Goal: Task Accomplishment & Management: Use online tool/utility

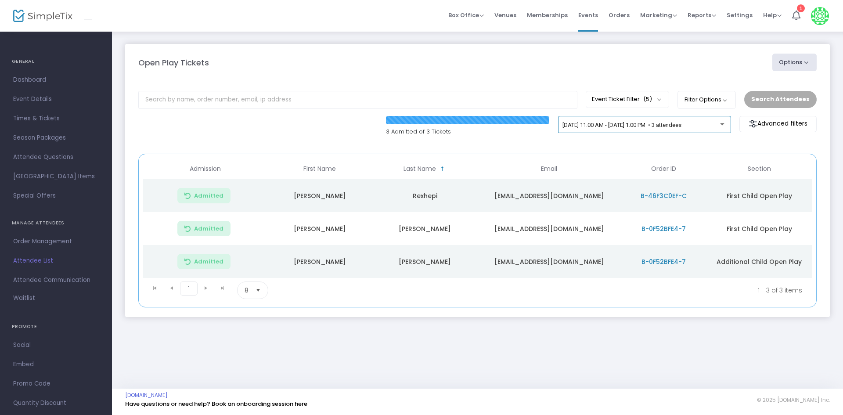
click at [689, 119] on div "9/25/2025 @ 11:00 AM - 9/25/2025 @ 1:00 PM • 3 attendees" at bounding box center [644, 125] width 173 height 18
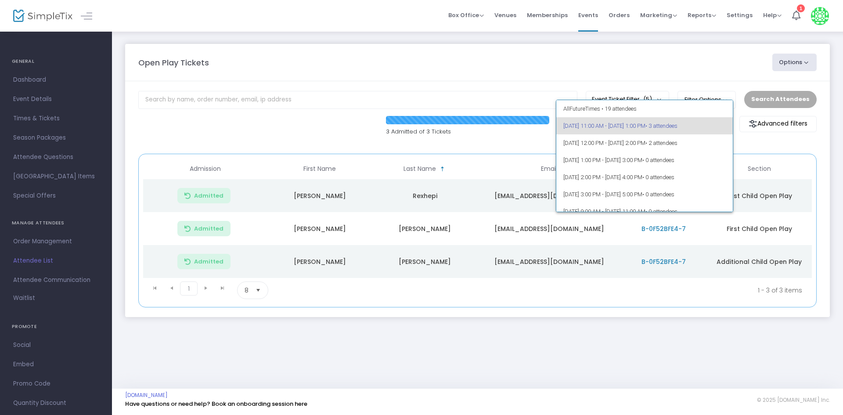
click at [617, 119] on span "9/25/2025 @ 11:00 AM - 9/25/2025 @ 1:00 PM • 3 attendees" at bounding box center [644, 125] width 163 height 17
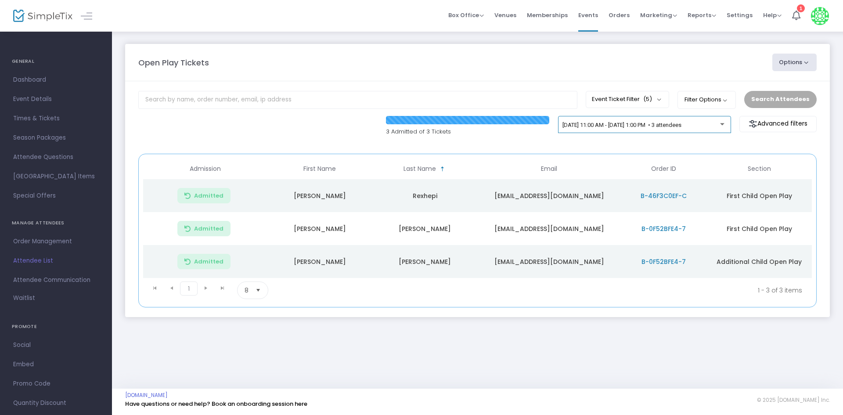
click at [693, 117] on div "9/25/2025 @ 11:00 AM - 9/25/2025 @ 1:00 PM • 3 attendees" at bounding box center [644, 125] width 173 height 18
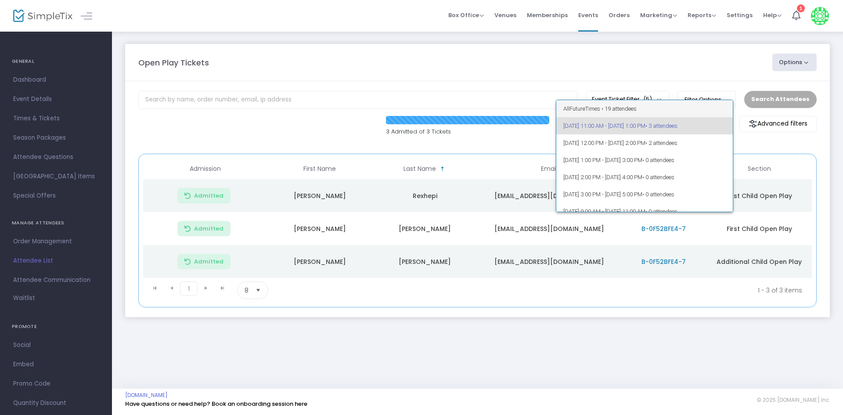
click at [617, 110] on span "All Future Times • 19 attendees" at bounding box center [644, 108] width 163 height 17
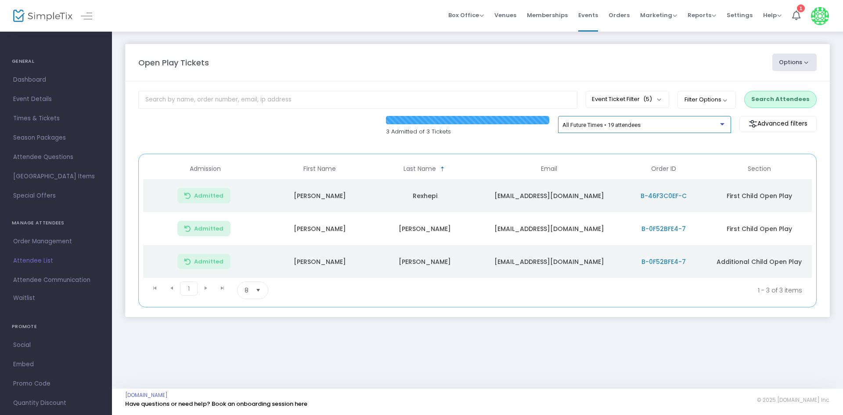
click at [656, 127] on div "All Future Times • 19 attendees" at bounding box center [641, 125] width 158 height 7
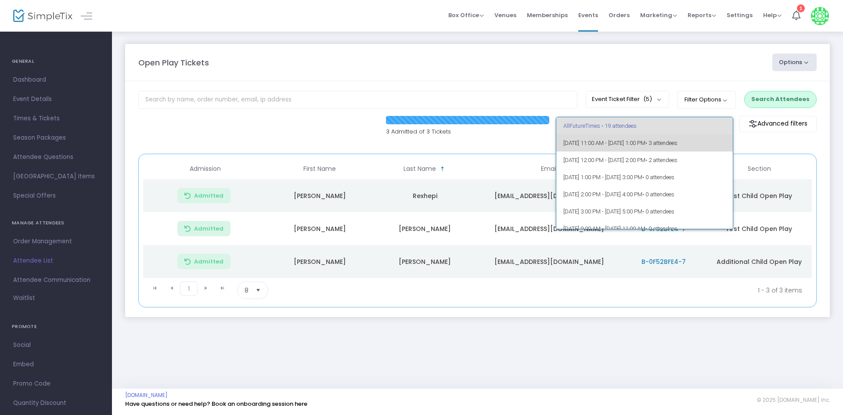
click at [661, 142] on span "9/25/2025 @ 11:00 AM - 9/25/2025 @ 1:00 PM • 3 attendees" at bounding box center [644, 142] width 163 height 17
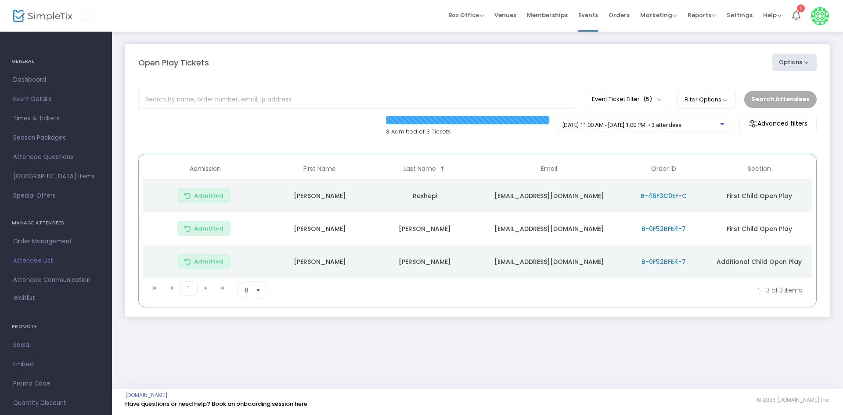
click at [777, 101] on div "Search Attendees" at bounding box center [780, 99] width 81 height 17
click at [681, 127] on span "9/25/2025 @ 11:00 AM - 9/25/2025 @ 1:00 PM • 3 attendees" at bounding box center [621, 125] width 119 height 7
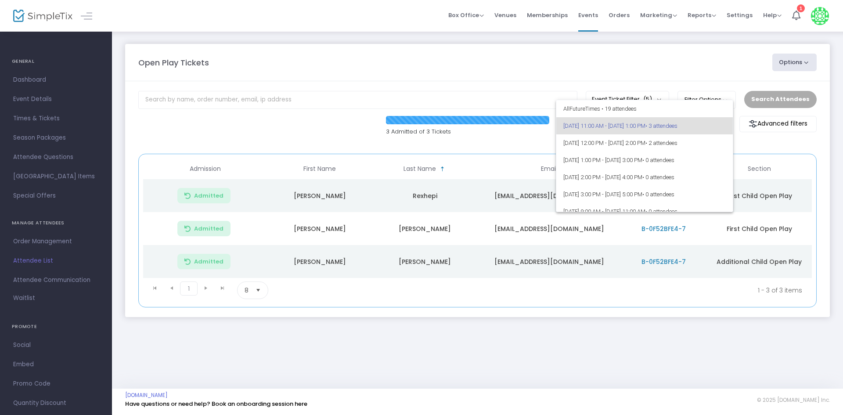
click at [698, 66] on div at bounding box center [421, 207] width 843 height 415
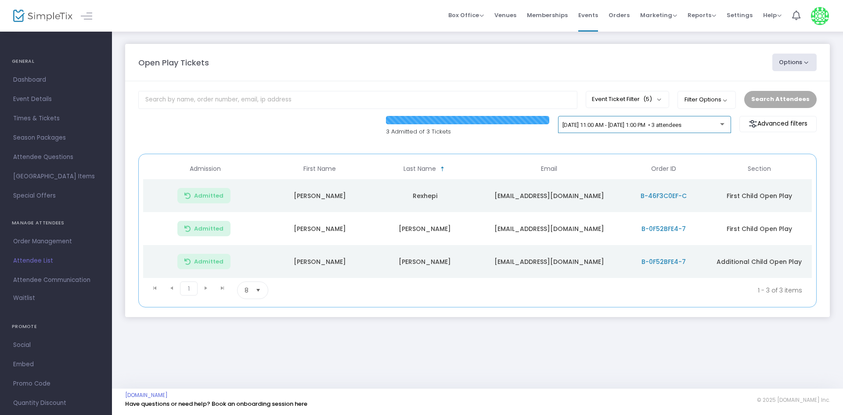
click at [616, 125] on span "[DATE] 11:00 AM - [DATE] 1:00 PM • 3 attendees" at bounding box center [621, 125] width 119 height 7
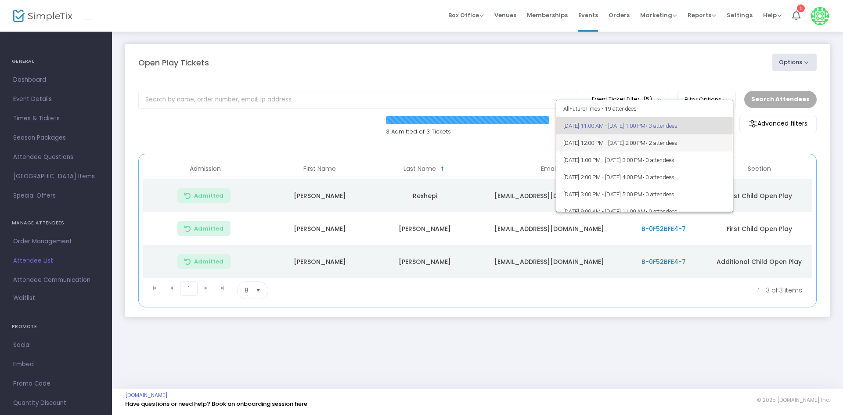
click at [719, 148] on span "[DATE] 12:00 PM - [DATE] 2:00 PM • 2 attendees" at bounding box center [644, 142] width 163 height 17
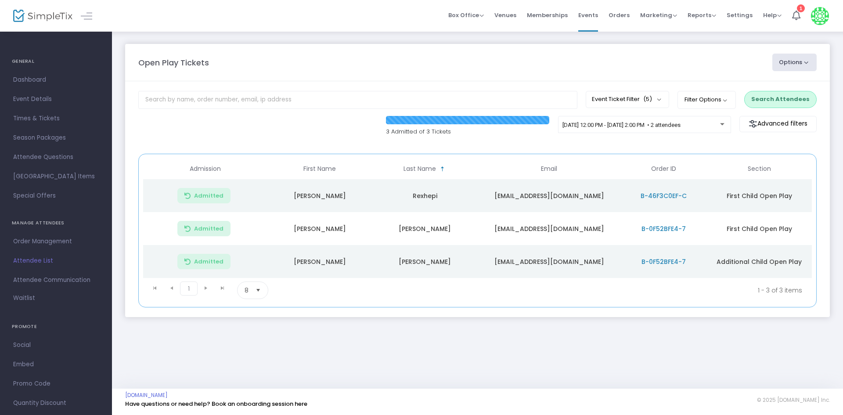
click at [796, 104] on button "Search Attendees" at bounding box center [780, 99] width 72 height 17
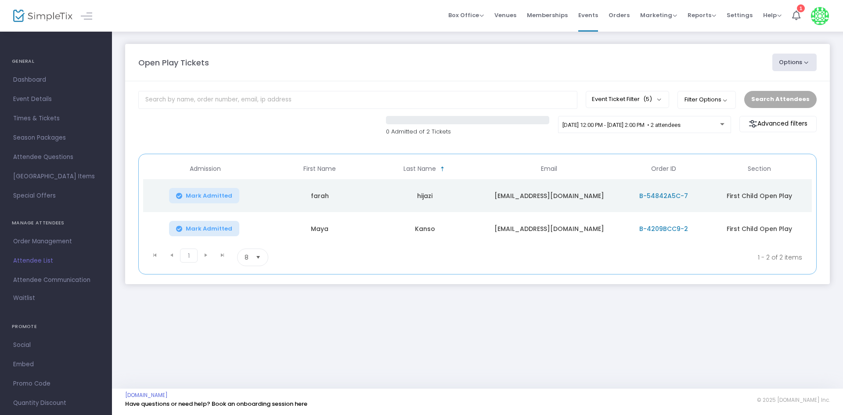
click at [210, 227] on span "Mark Admitted" at bounding box center [209, 228] width 47 height 7
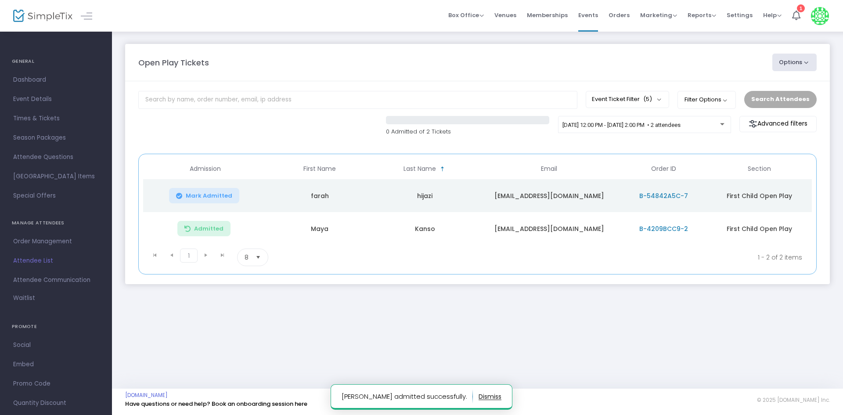
click at [216, 191] on button "Mark Admitted" at bounding box center [204, 195] width 70 height 15
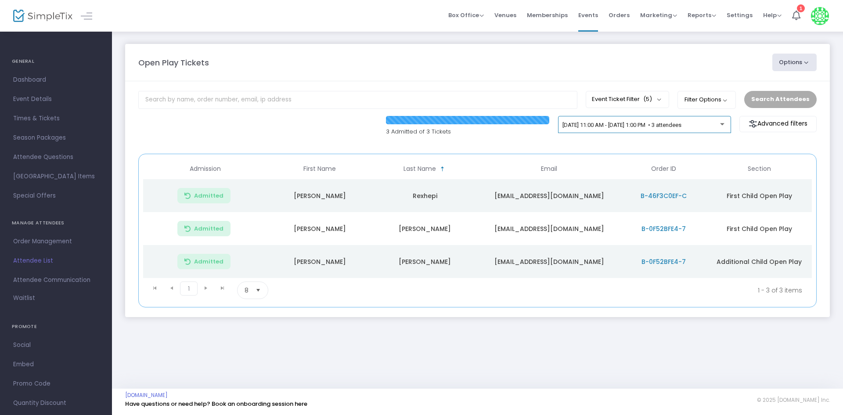
click at [684, 130] on div "[DATE] 11:00 AM - [DATE] 1:00 PM • 3 attendees" at bounding box center [644, 126] width 164 height 12
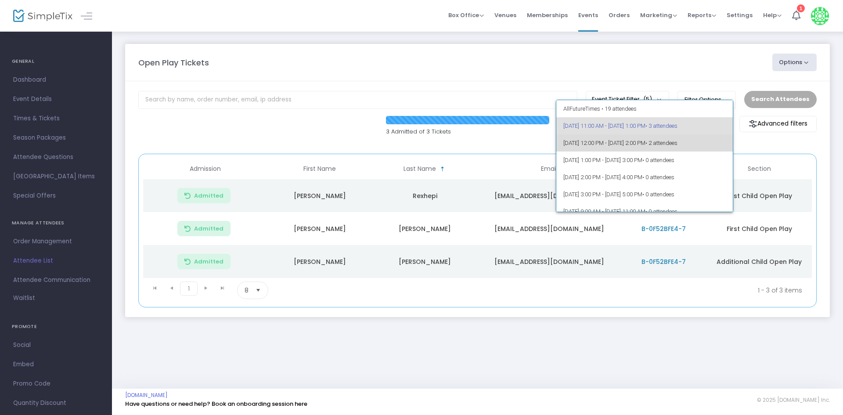
click at [677, 142] on span "• 2 attendees" at bounding box center [661, 143] width 32 height 7
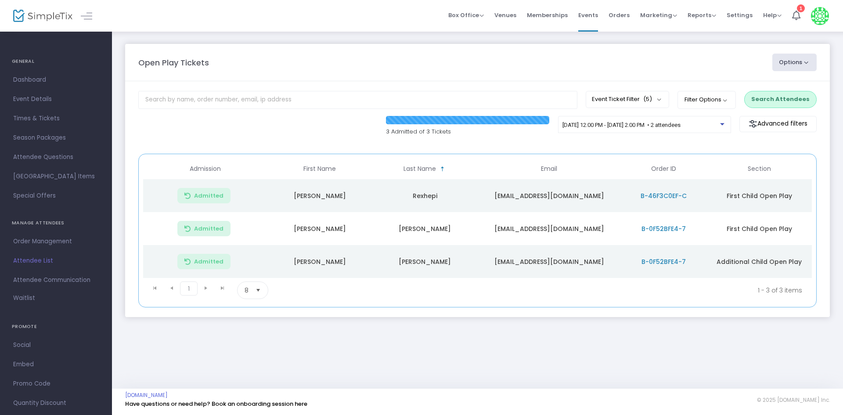
click at [786, 94] on button "Search Attendees" at bounding box center [780, 99] width 72 height 17
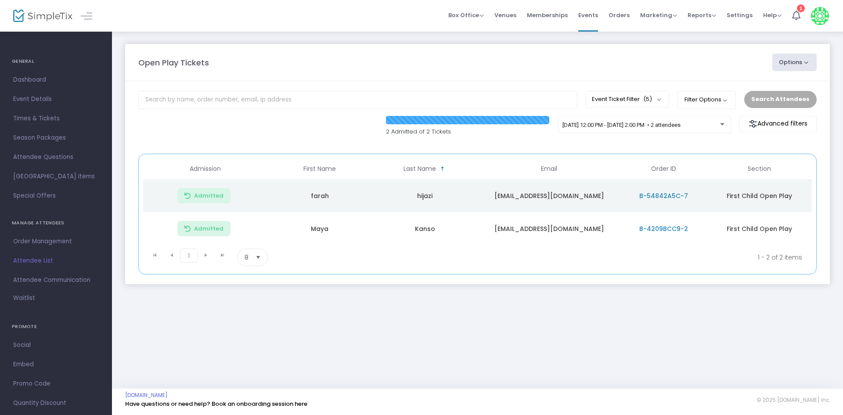
click at [709, 137] on div "[DATE] 12:00 PM - [DATE] 2:00 PM • 2 attendees" at bounding box center [644, 128] width 173 height 25
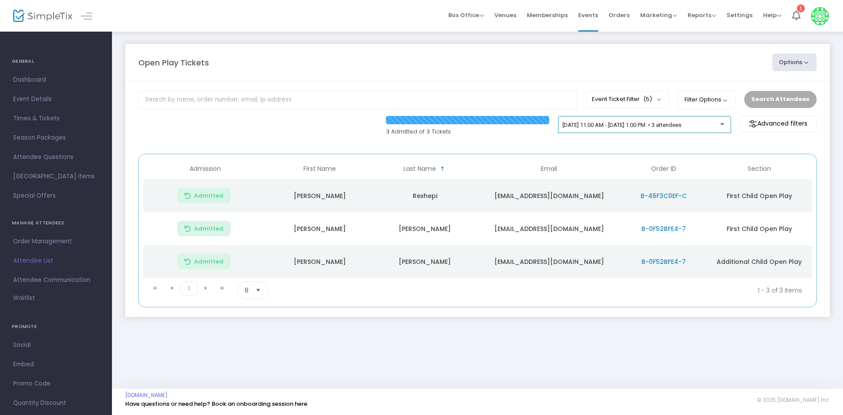
click at [684, 121] on div "[DATE] 11:00 AM - [DATE] 1:00 PM • 3 attendees" at bounding box center [644, 126] width 164 height 12
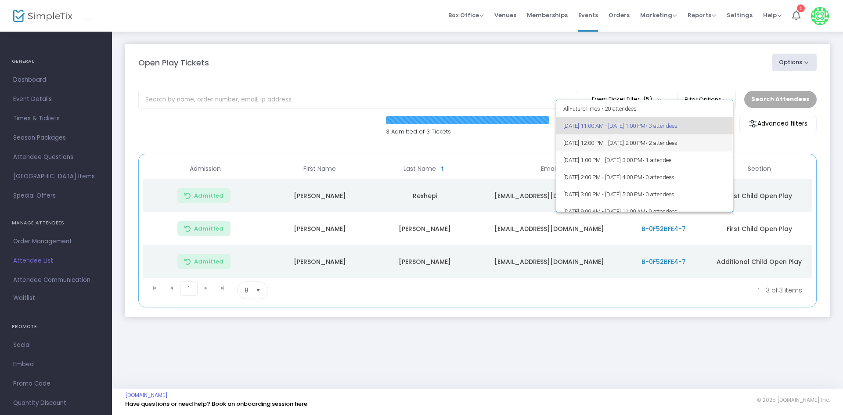
click at [673, 140] on span "[DATE] 12:00 PM - [DATE] 2:00 PM • 2 attendees" at bounding box center [644, 142] width 163 height 17
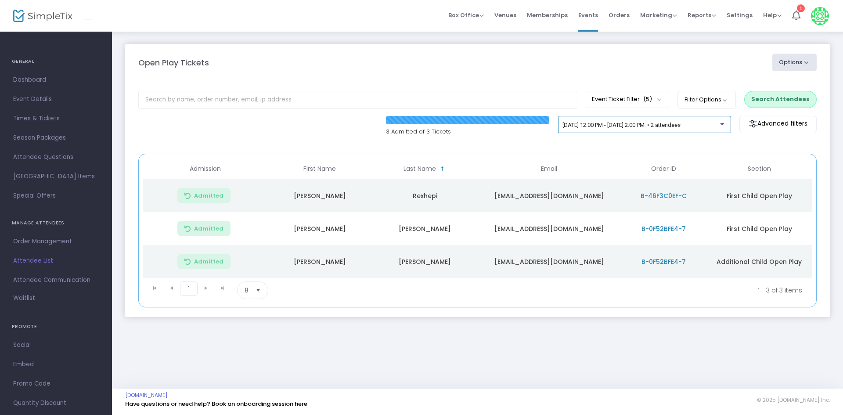
click at [648, 126] on span "[DATE] 12:00 PM - [DATE] 2:00 PM • 2 attendees" at bounding box center [621, 125] width 118 height 7
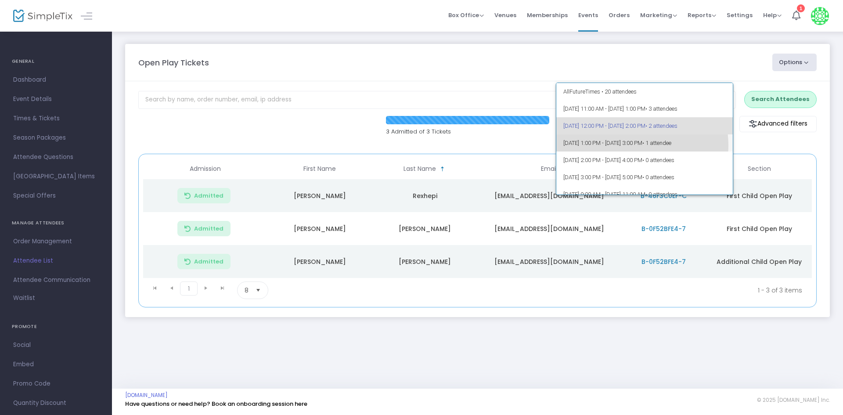
click at [631, 145] on span "9/25/2025 @ 1:00 PM - 9/25/2025 @ 3:00 PM • 1 attendee" at bounding box center [644, 142] width 163 height 17
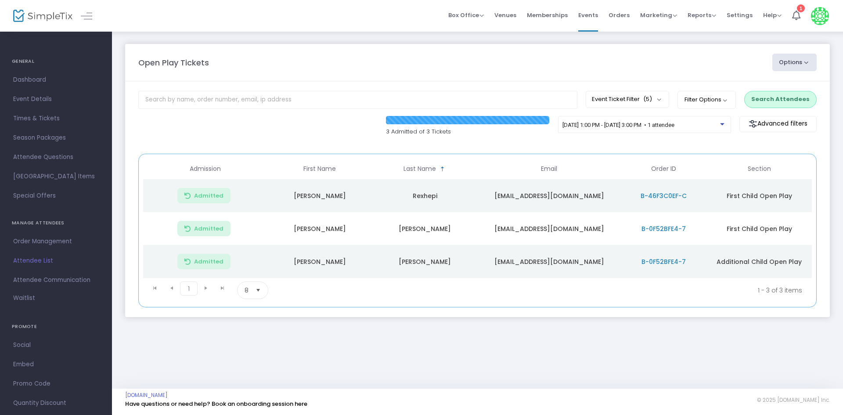
drag, startPoint x: 775, startPoint y: 86, endPoint x: 774, endPoint y: 99, distance: 13.7
click at [775, 88] on m-panel-content "Event Ticket Filter (5) Select All First Child Open Play Additional Child Open …" at bounding box center [477, 199] width 705 height 236
click at [774, 99] on button "Search Attendees" at bounding box center [780, 99] width 72 height 17
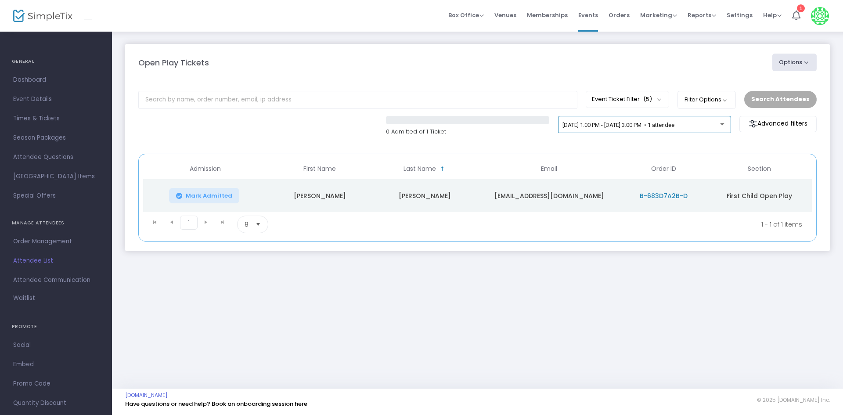
click at [670, 119] on div "9/25/2025 @ 1:00 PM - 9/25/2025 @ 3:00 PM • 1 attendee" at bounding box center [644, 125] width 173 height 18
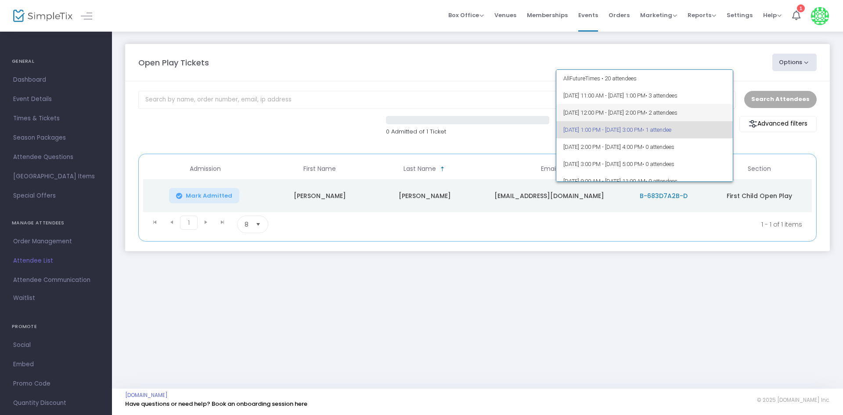
scroll to position [4, 0]
click at [674, 105] on span "9/25/2025 @ 12:00 PM - 9/25/2025 @ 2:00 PM • 2 attendees" at bounding box center [644, 108] width 163 height 17
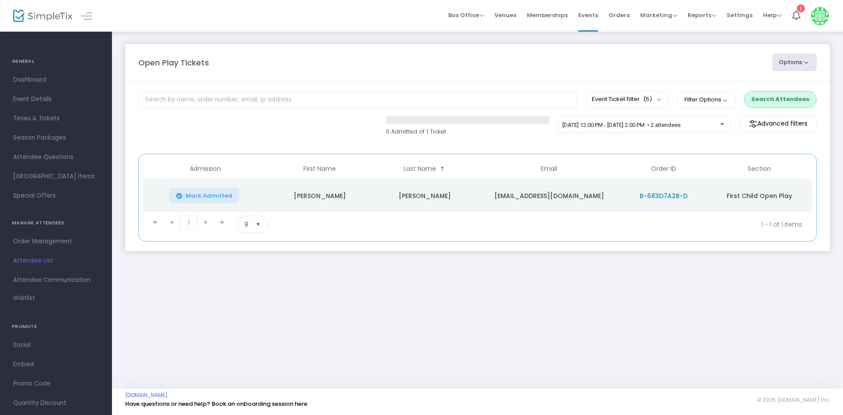
click at [763, 99] on button "Search Attendees" at bounding box center [780, 99] width 72 height 17
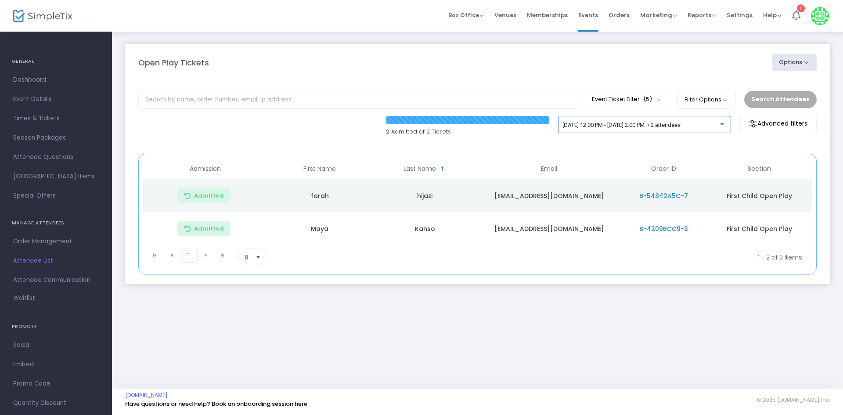
click at [651, 129] on div "[DATE] 12:00 PM - [DATE] 2:00 PM • 2 attendees" at bounding box center [644, 126] width 164 height 12
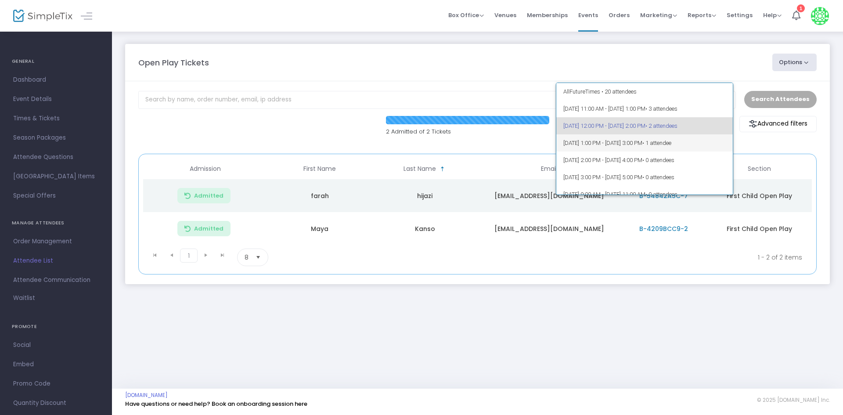
click at [640, 140] on span "9/25/2025 @ 1:00 PM - 9/25/2025 @ 3:00 PM • 1 attendee" at bounding box center [644, 142] width 163 height 17
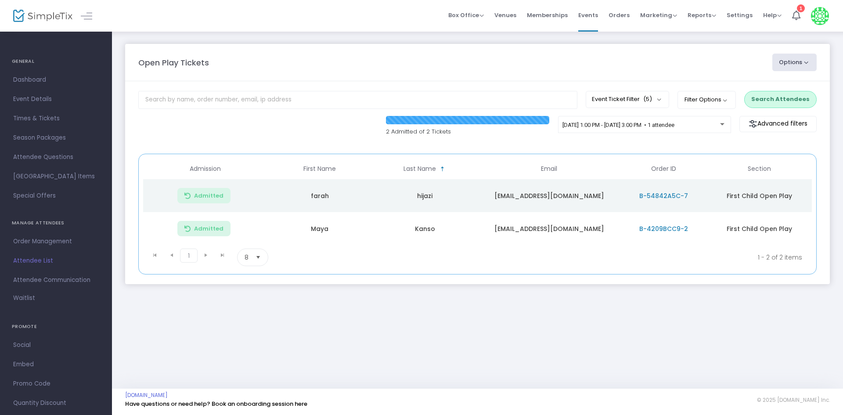
click at [750, 100] on button "Search Attendees" at bounding box center [780, 99] width 72 height 17
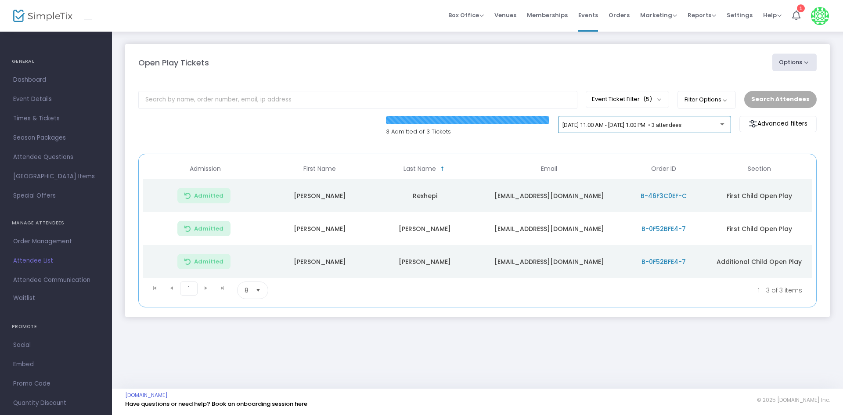
click at [672, 122] on span "9/25/2025 @ 11:00 AM - 9/25/2025 @ 1:00 PM • 3 attendees" at bounding box center [621, 125] width 119 height 7
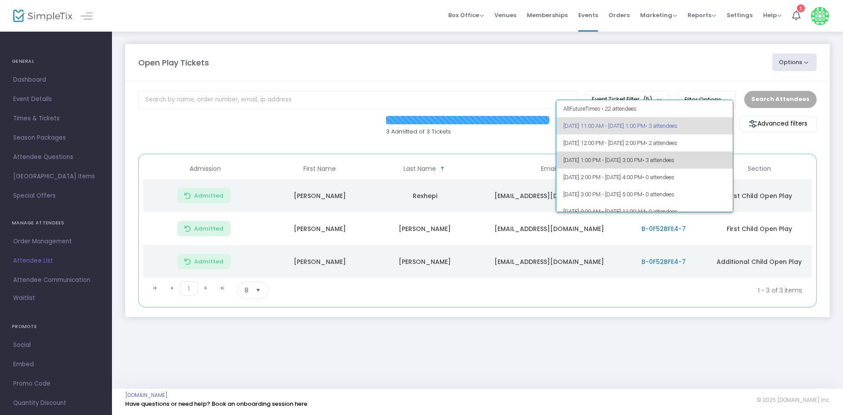
click at [699, 167] on span "[DATE] 1:00 PM - [DATE] 3:00 PM • 3 attendees" at bounding box center [644, 159] width 163 height 17
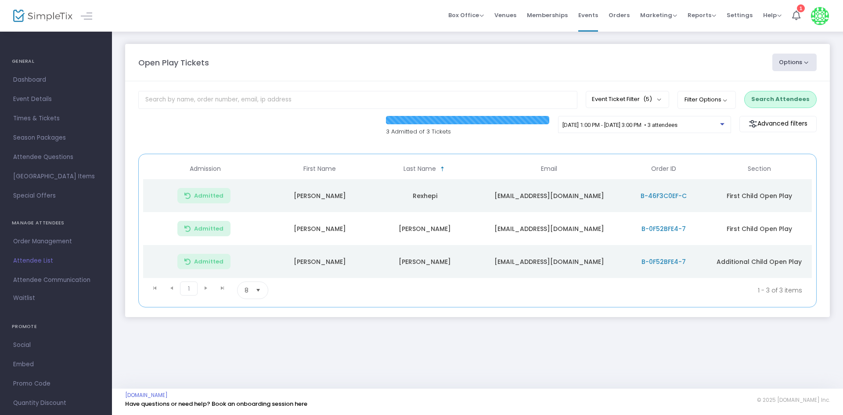
click at [776, 101] on button "Search Attendees" at bounding box center [780, 99] width 72 height 17
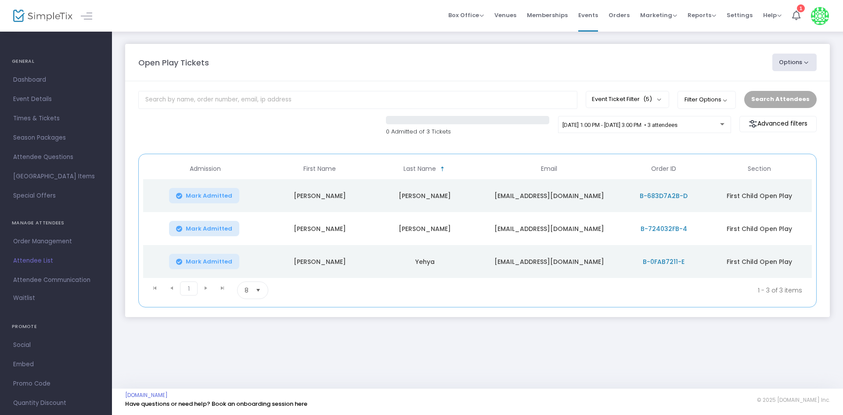
click at [212, 238] on td "Mark Admitted" at bounding box center [205, 228] width 124 height 33
click at [221, 252] on td "Mark Admitted" at bounding box center [205, 261] width 124 height 33
click at [224, 227] on span "Mark Admitted" at bounding box center [209, 228] width 47 height 7
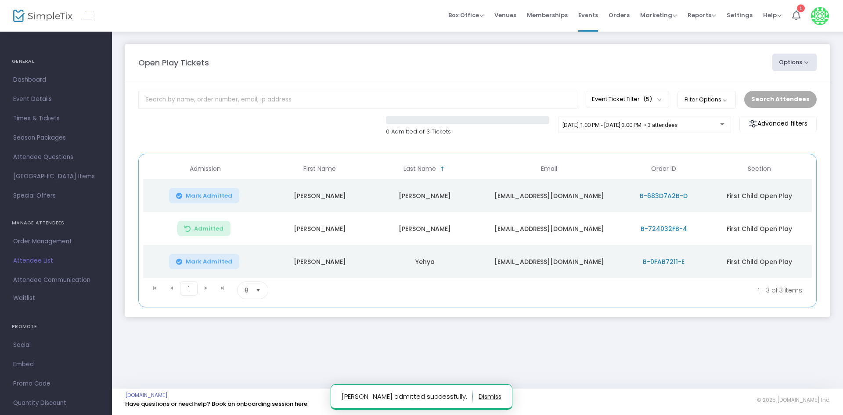
click at [221, 260] on span "Mark Admitted" at bounding box center [209, 261] width 47 height 7
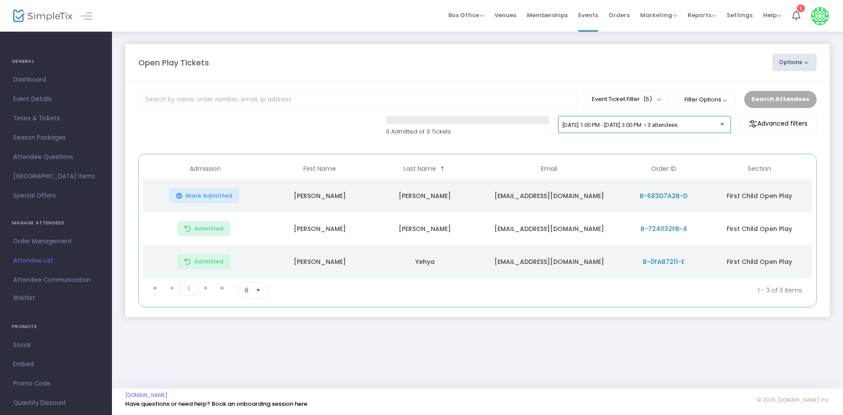
click at [606, 128] on div "[DATE] 1:00 PM - [DATE] 3:00 PM • 3 attendees" at bounding box center [641, 125] width 158 height 7
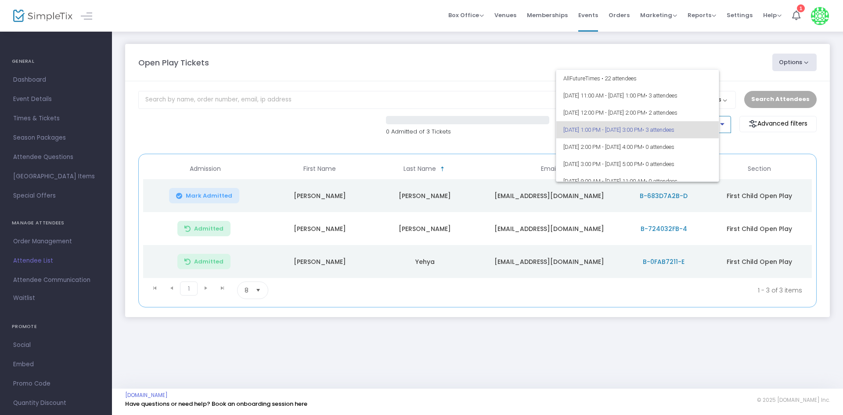
scroll to position [4, 0]
click at [512, 139] on div at bounding box center [421, 207] width 843 height 415
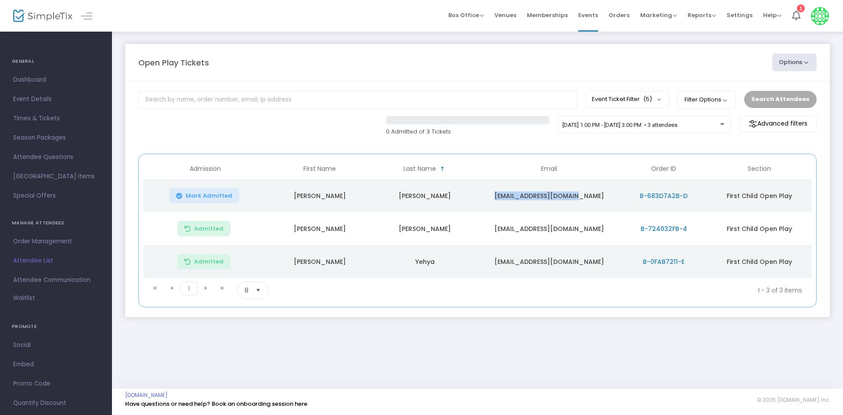
drag, startPoint x: 509, startPoint y: 198, endPoint x: 601, endPoint y: 197, distance: 91.3
click at [601, 197] on td "[EMAIL_ADDRESS][DOMAIN_NAME]" at bounding box center [548, 195] width 143 height 33
copy td "[EMAIL_ADDRESS][DOMAIN_NAME]"
click at [395, 88] on m-panel-content "Event Ticket Filter (5) Select All First Child Open Play Additional Child Open …" at bounding box center [477, 199] width 705 height 236
click at [520, 89] on m-panel-content "Event Ticket Filter (5) Select All First Child Open Play Additional Child Open …" at bounding box center [477, 199] width 705 height 236
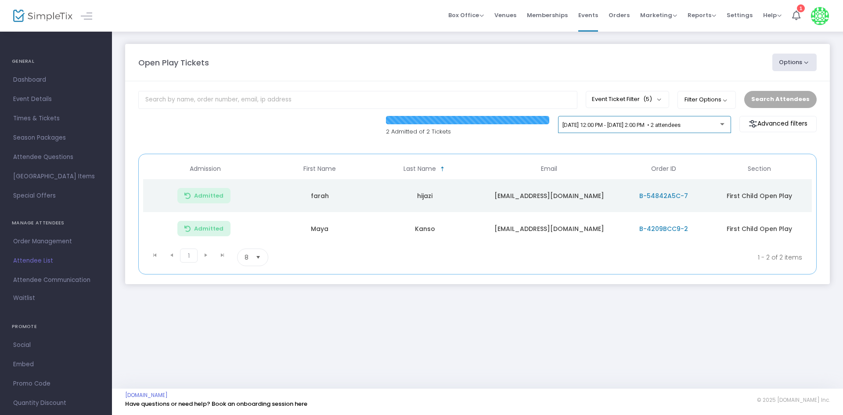
click at [659, 129] on div "[DATE] 12:00 PM - [DATE] 2:00 PM • 2 attendees" at bounding box center [644, 126] width 164 height 12
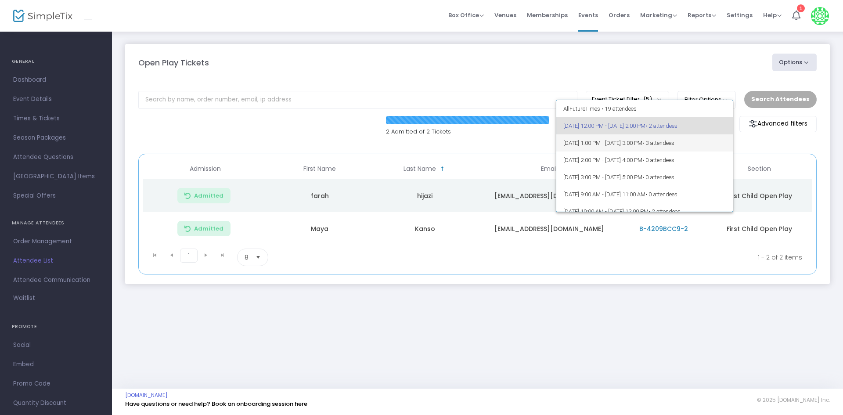
click at [678, 140] on span "[DATE] 1:00 PM - [DATE] 3:00 PM • 3 attendees" at bounding box center [644, 142] width 163 height 17
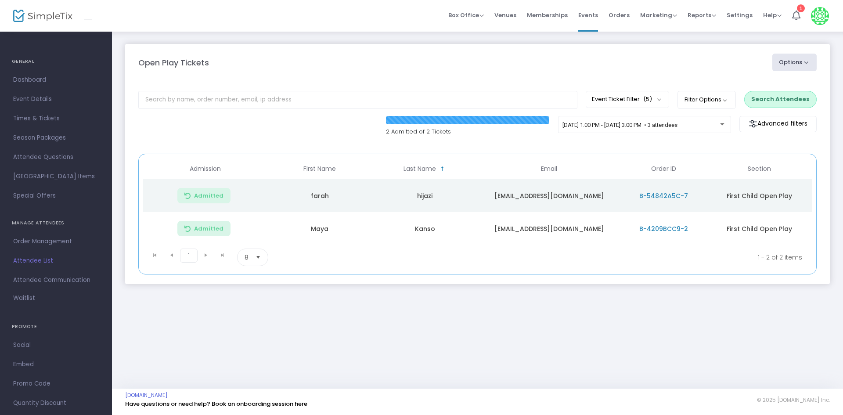
click at [771, 100] on button "Search Attendees" at bounding box center [780, 99] width 72 height 17
